Goal: Task Accomplishment & Management: Use online tool/utility

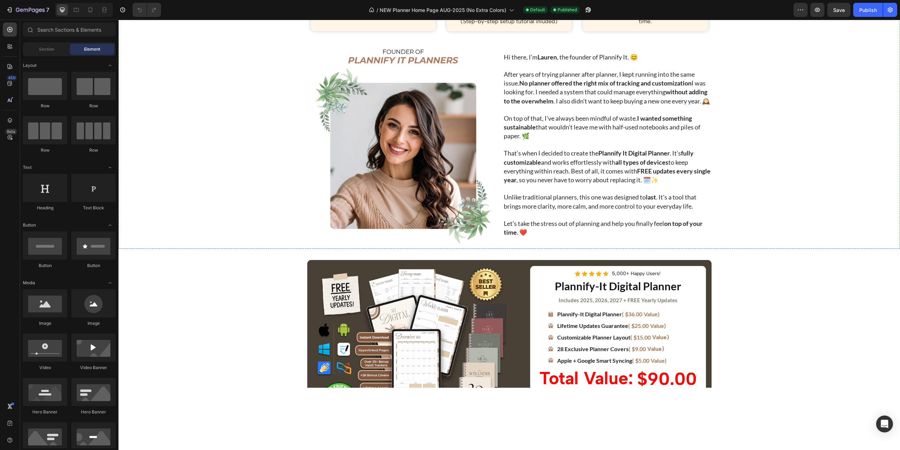
scroll to position [1828, 0]
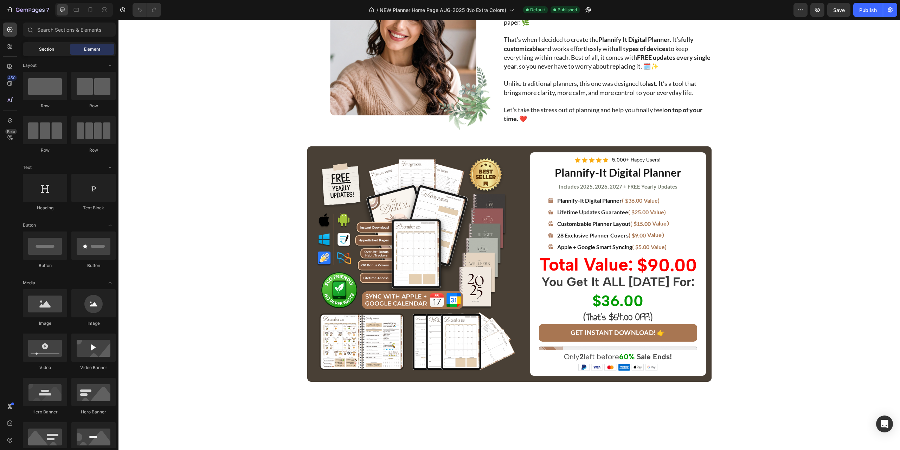
click at [49, 52] on span "Section" at bounding box center [46, 49] width 15 height 6
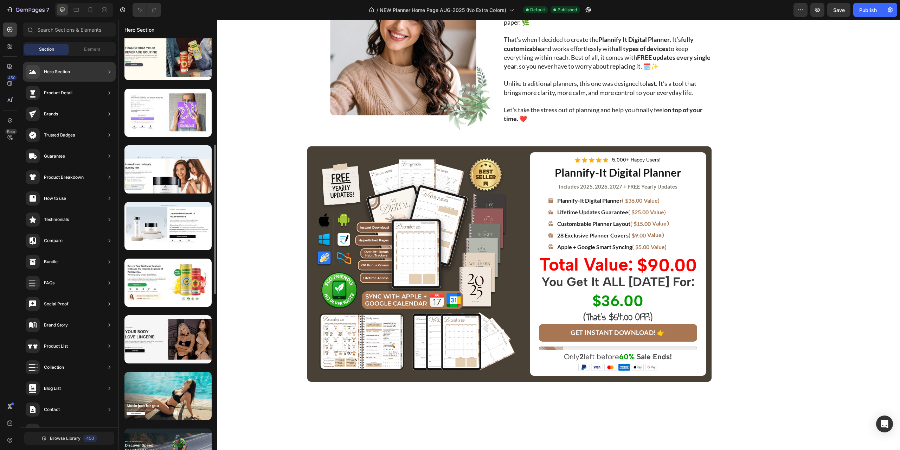
scroll to position [0, 0]
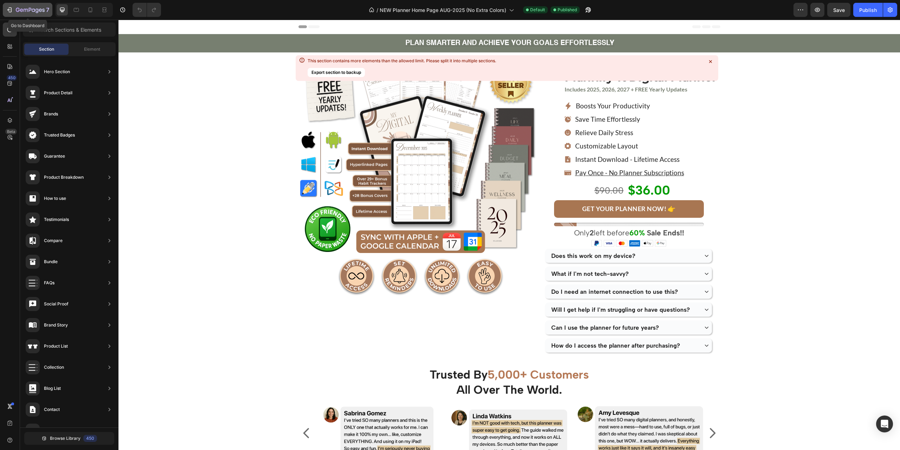
click at [13, 10] on div "7" at bounding box center [27, 10] width 43 height 8
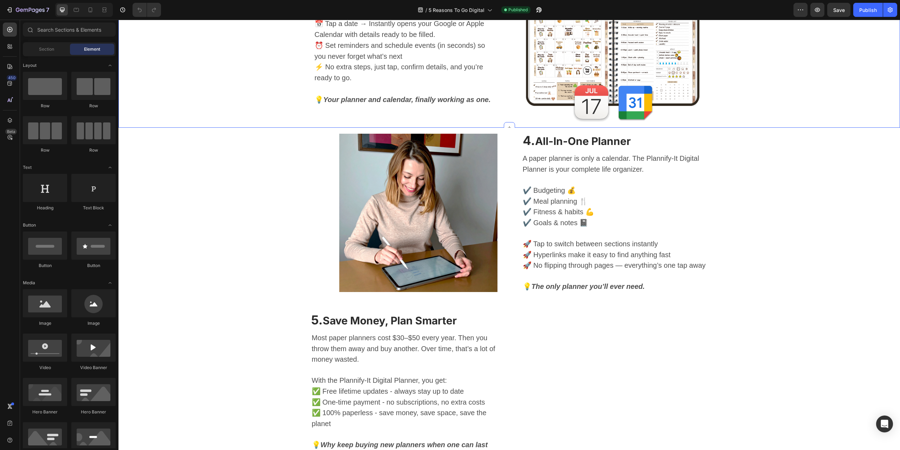
scroll to position [633, 0]
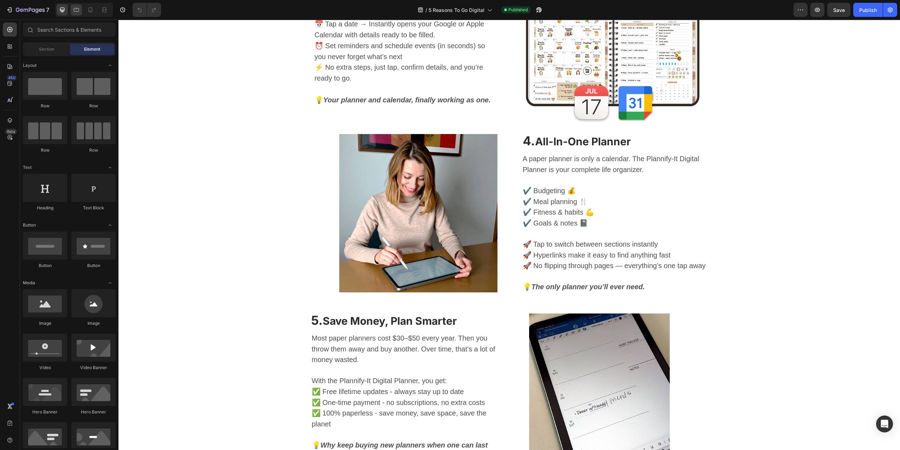
click at [76, 9] on icon at bounding box center [76, 9] width 7 height 7
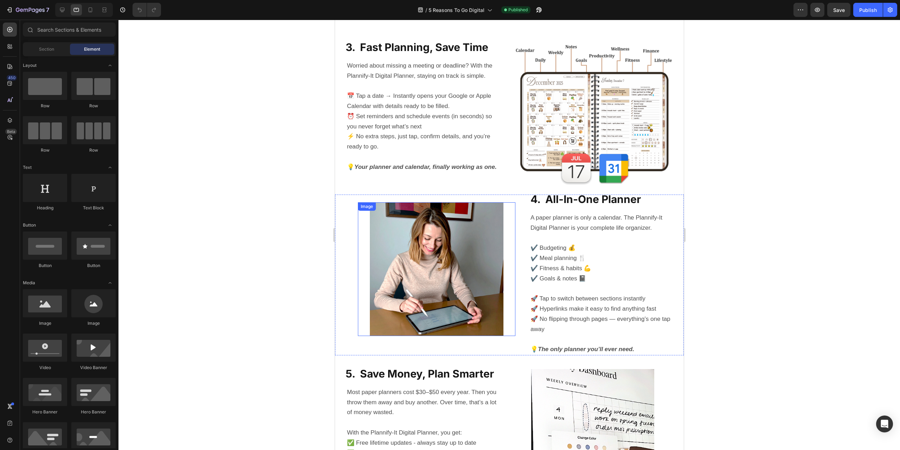
scroll to position [518, 0]
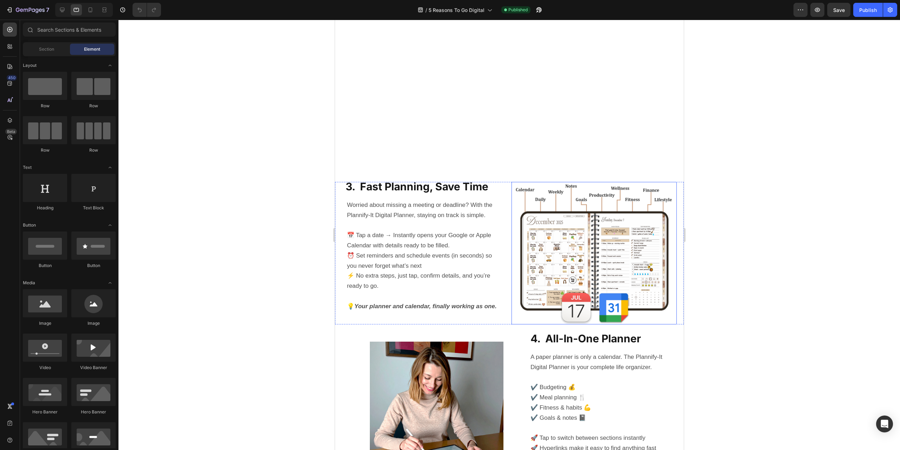
click at [582, 245] on img at bounding box center [593, 253] width 165 height 142
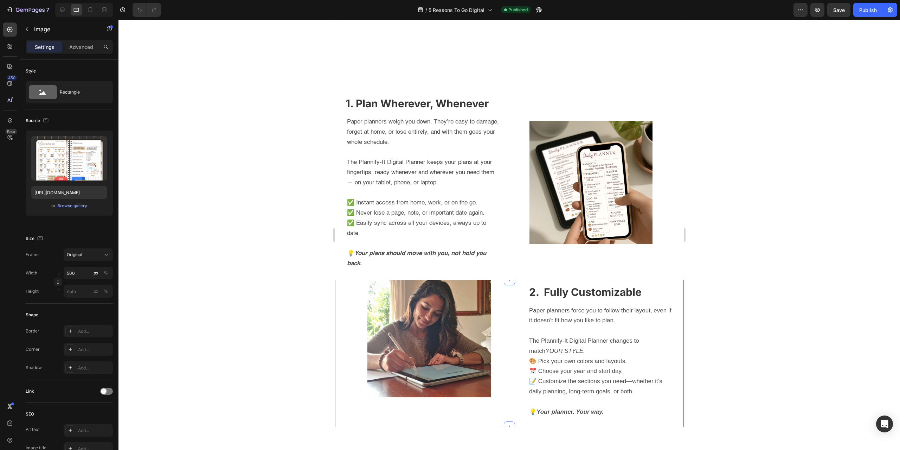
scroll to position [97, 0]
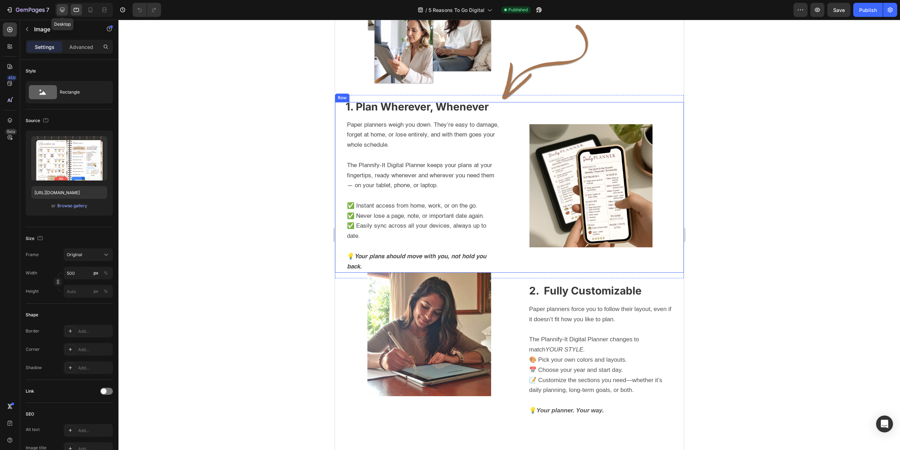
click at [58, 11] on div at bounding box center [62, 9] width 11 height 11
type input "550"
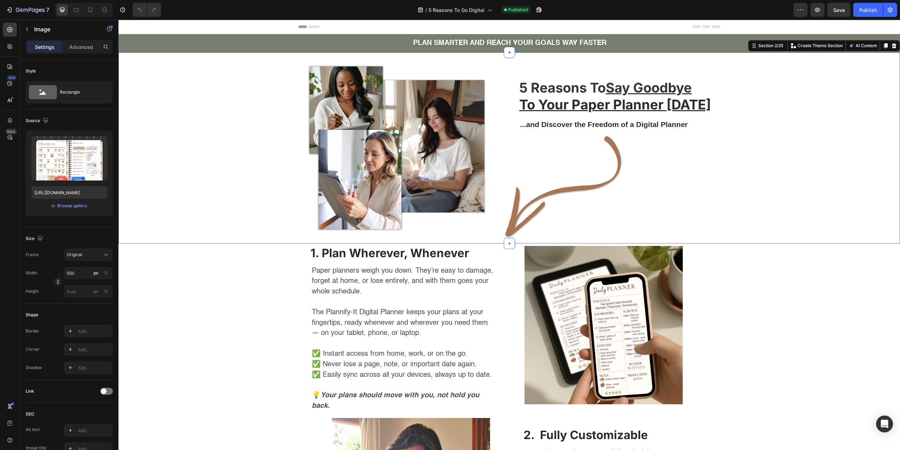
click at [815, 149] on div "Image 5 Reasons To Say Goodbye To Your Paper Planner Today Heading ...and Disco…" at bounding box center [508, 148] width 781 height 169
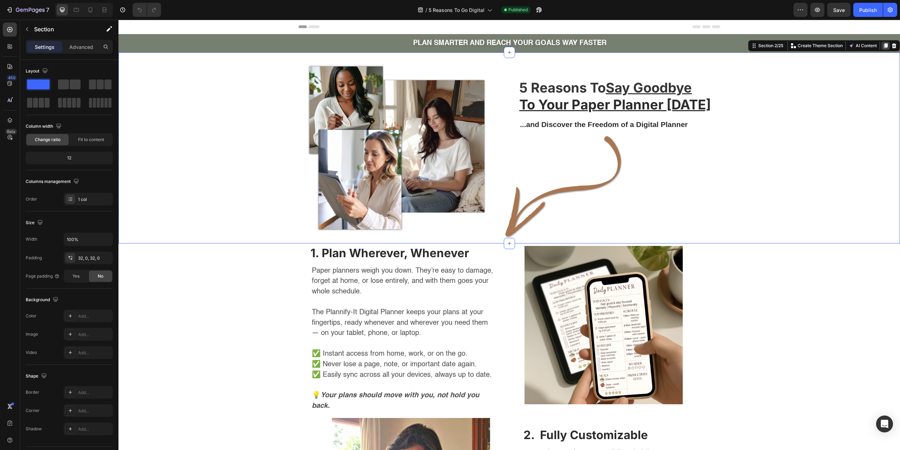
click at [884, 48] on icon at bounding box center [886, 45] width 4 height 5
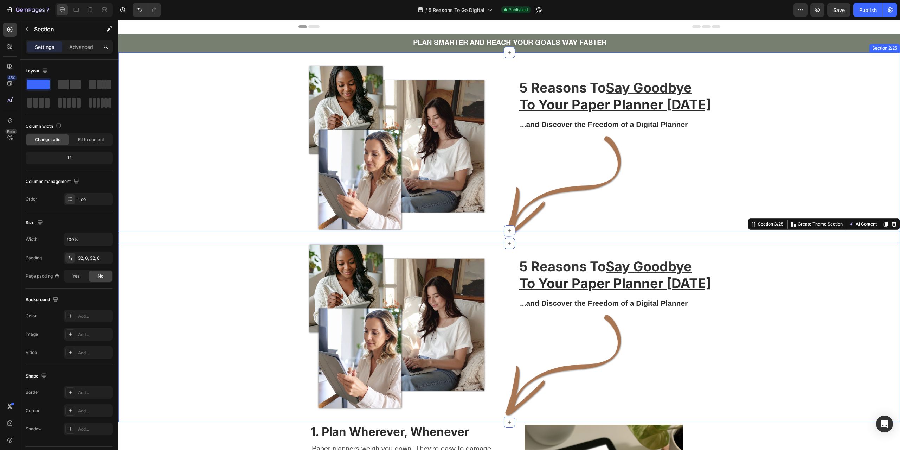
click at [865, 148] on div "Image 5 Reasons To Say Goodbye To Your Paper Planner Today Heading ...and Disco…" at bounding box center [508, 148] width 781 height 169
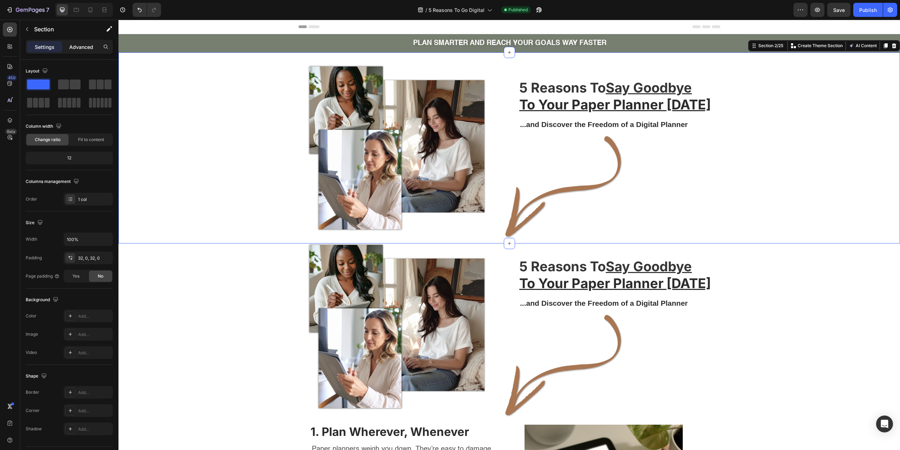
click at [78, 46] on p "Advanced" at bounding box center [81, 46] width 24 height 7
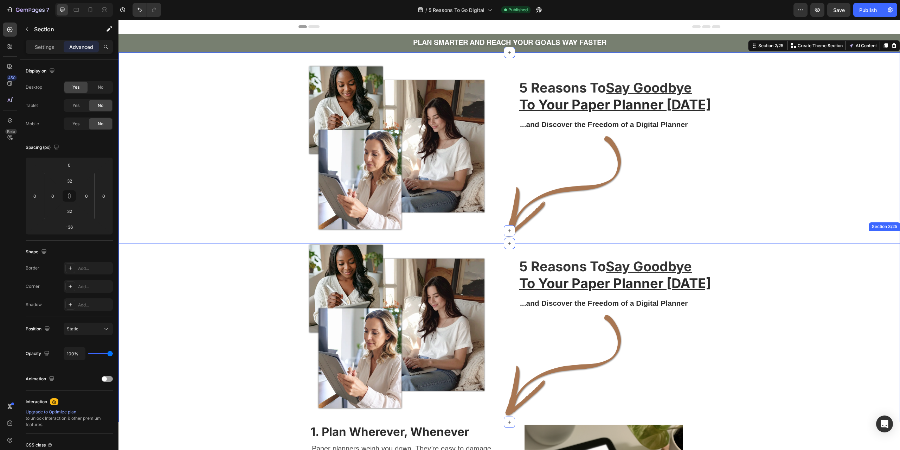
click at [814, 269] on div "Image 5 Reasons To Say Goodbye To Your Paper Planner Today Heading ...and Disco…" at bounding box center [508, 326] width 781 height 169
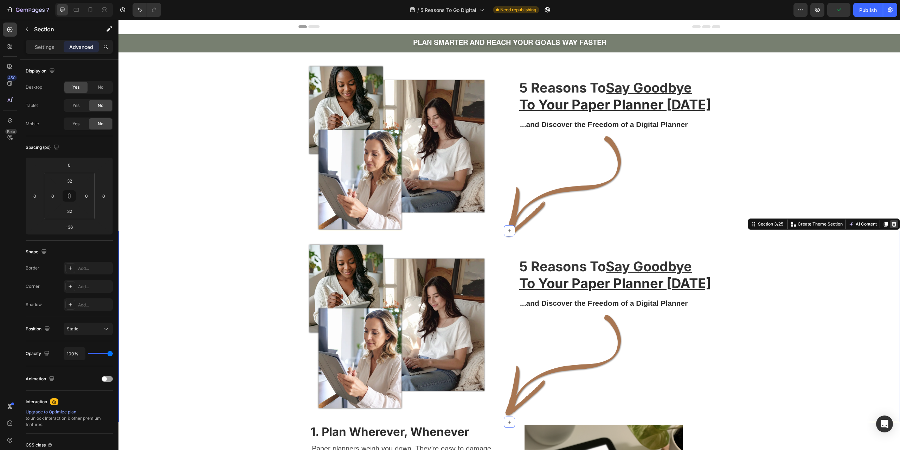
click at [892, 223] on div at bounding box center [894, 224] width 8 height 8
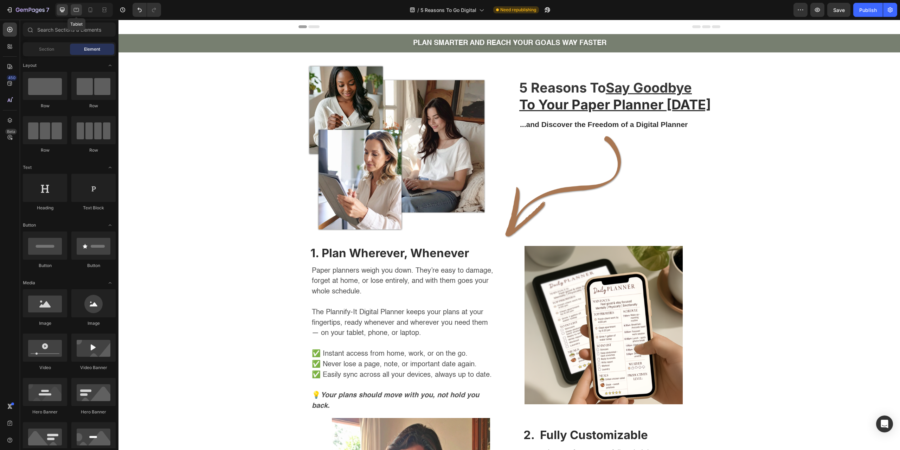
click at [78, 11] on icon at bounding box center [76, 9] width 7 height 7
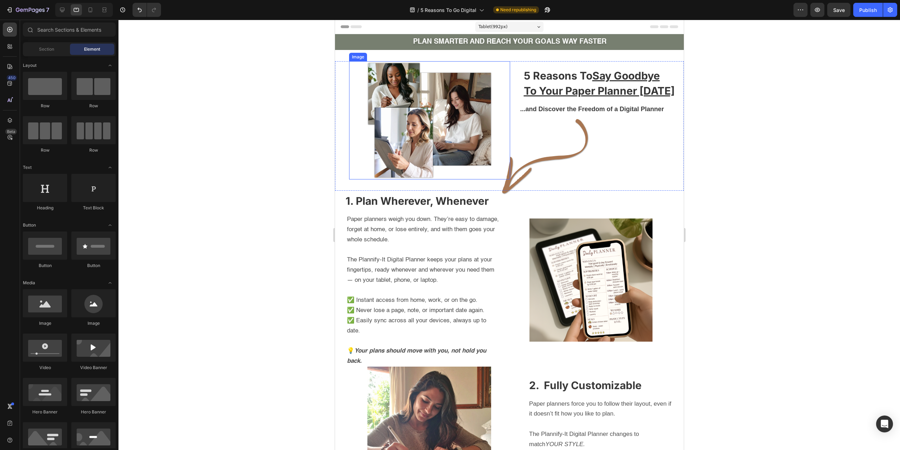
drag, startPoint x: 419, startPoint y: 122, endPoint x: 412, endPoint y: 135, distance: 15.0
click at [418, 122] on img at bounding box center [429, 120] width 129 height 118
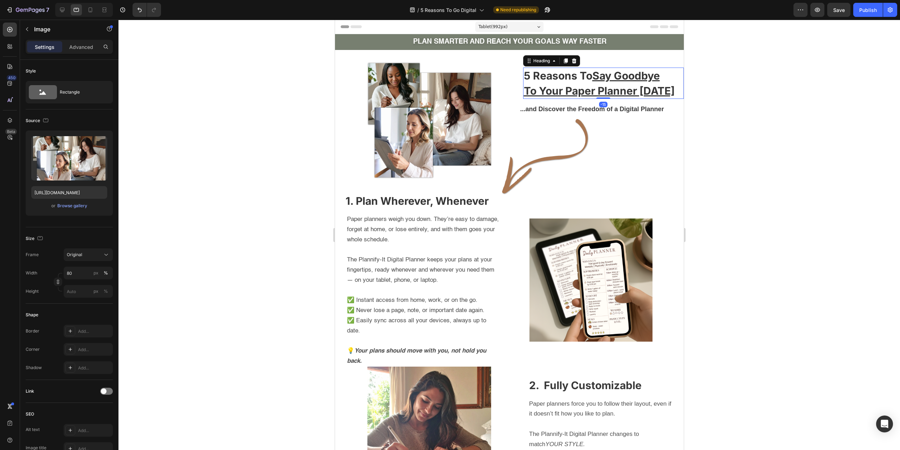
click at [586, 82] on h2 "5 Reasons To Say Goodbye To Your Paper Planner Today" at bounding box center [603, 82] width 161 height 31
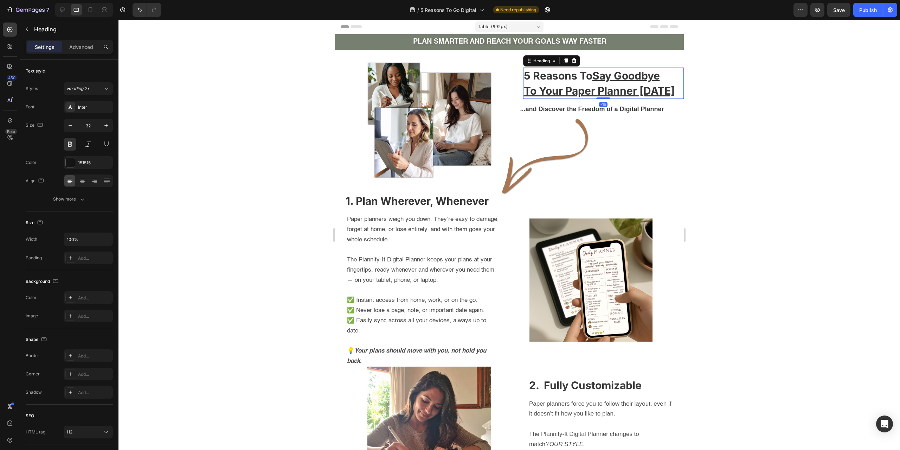
click at [782, 124] on div at bounding box center [508, 235] width 781 height 430
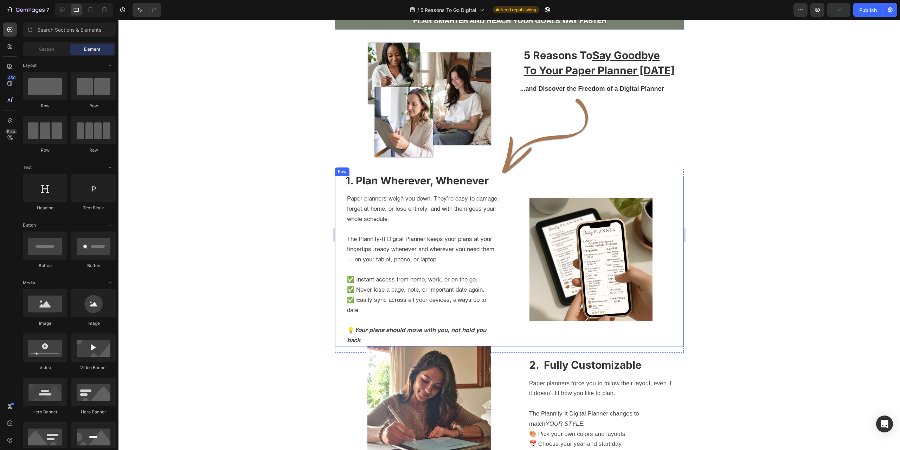
scroll to position [211, 0]
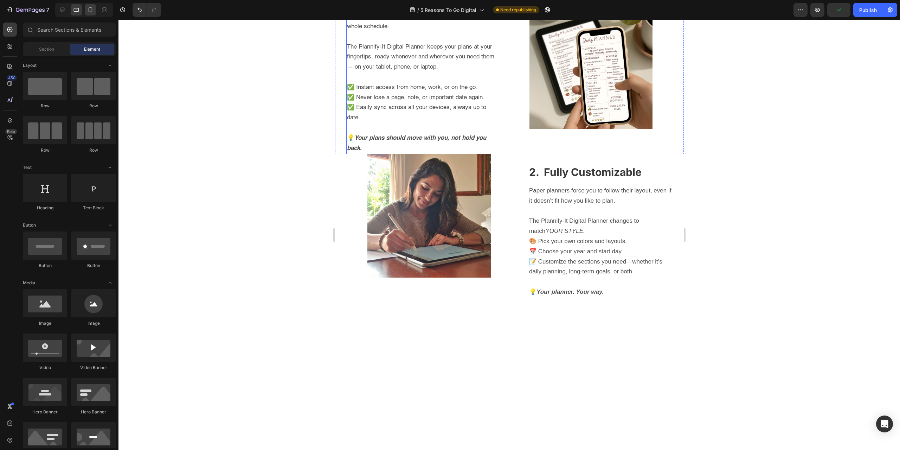
click at [86, 11] on div at bounding box center [90, 9] width 11 height 11
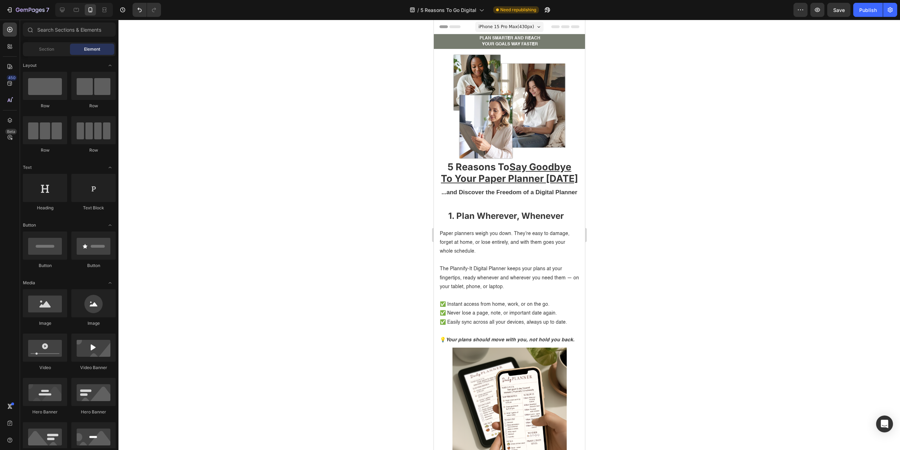
click at [664, 256] on div at bounding box center [508, 235] width 781 height 430
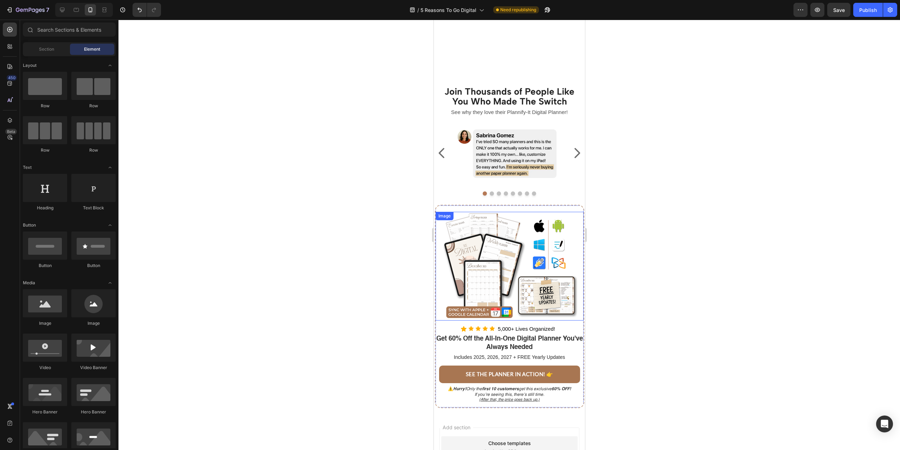
scroll to position [1511, 0]
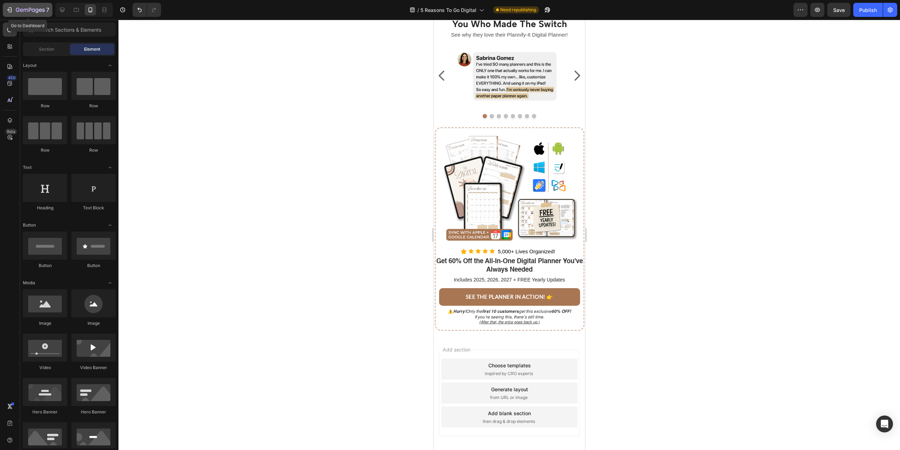
click at [6, 11] on icon "button" at bounding box center [9, 9] width 7 height 7
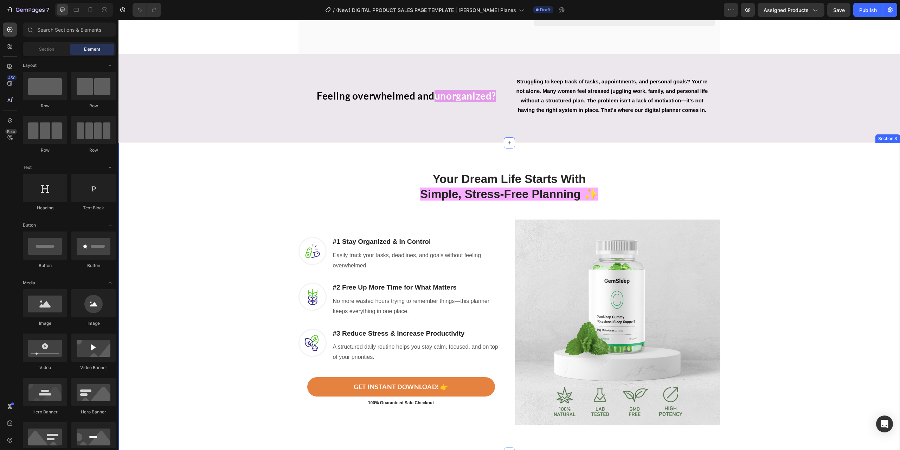
scroll to position [316, 0]
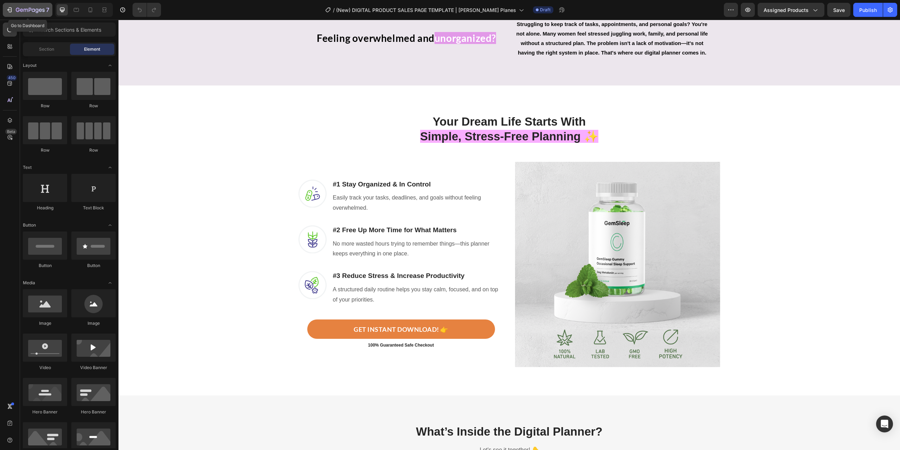
click at [19, 7] on icon "button" at bounding box center [30, 10] width 29 height 6
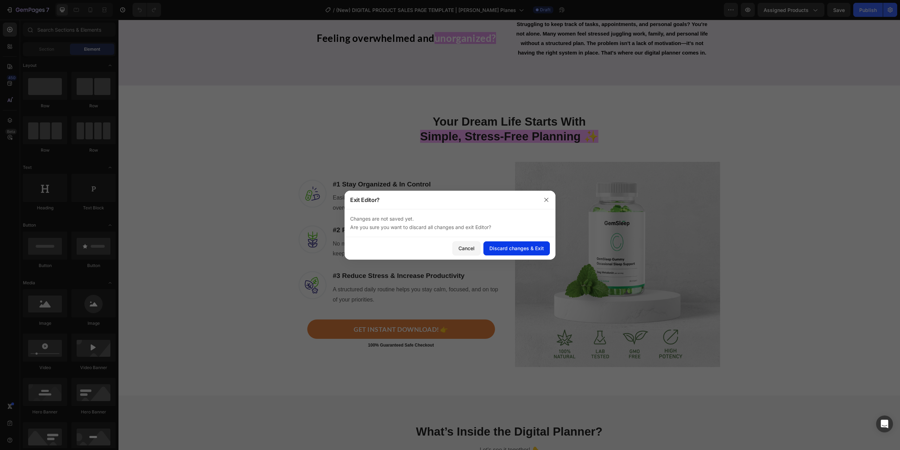
click at [501, 251] on div "Discard changes & Exit" at bounding box center [516, 247] width 54 height 7
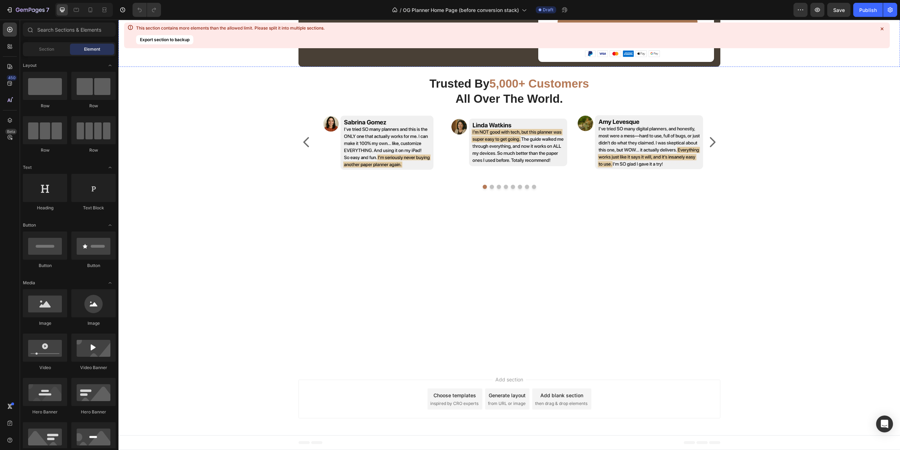
scroll to position [2425, 0]
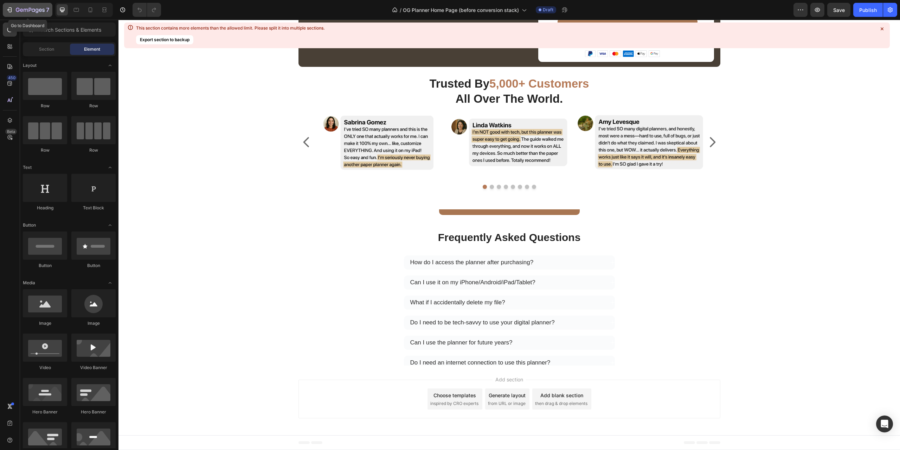
click at [9, 7] on icon "button" at bounding box center [9, 9] width 7 height 7
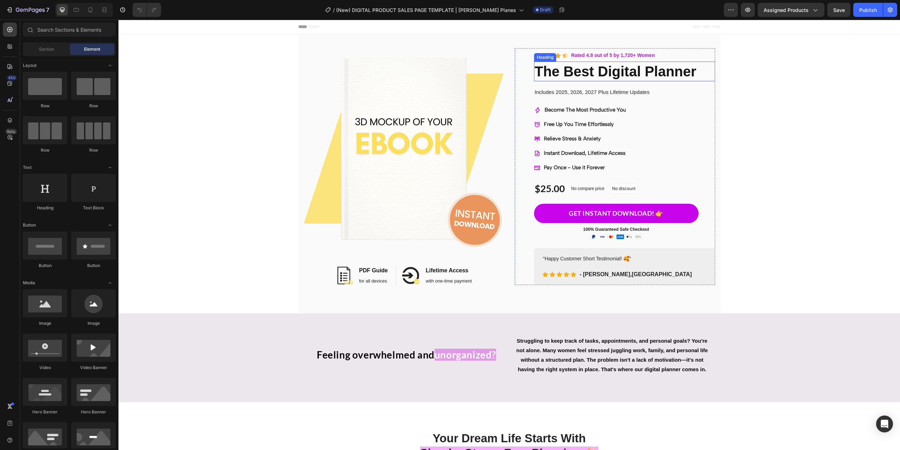
click at [553, 73] on h2 "The Best Digital Planner" at bounding box center [624, 72] width 181 height 20
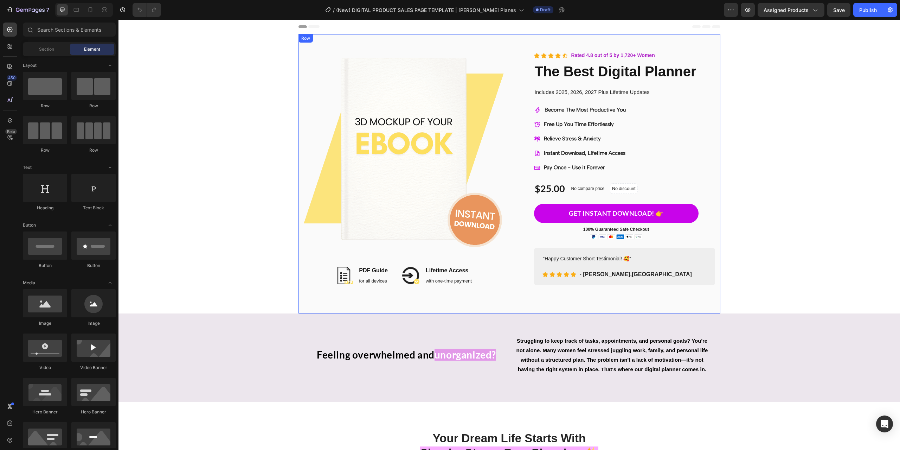
drag, startPoint x: 751, startPoint y: 378, endPoint x: 717, endPoint y: 135, distance: 246.0
click at [623, 13] on div "/ (New) DIGITAL PRODUCT SALES PAGE TEMPLATE | [PERSON_NAME] Planes Draft" at bounding box center [445, 10] width 557 height 14
